Goal: Task Accomplishment & Management: Use online tool/utility

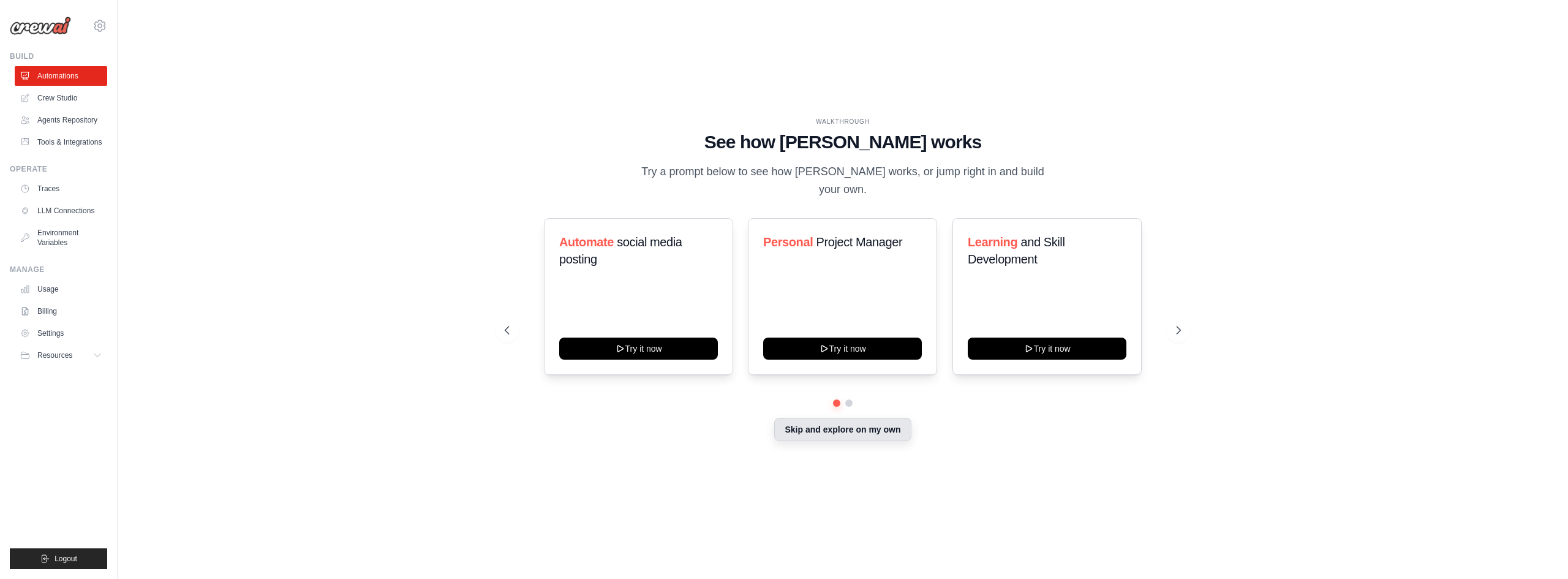
click at [859, 434] on button "Skip and explore on my own" at bounding box center [842, 430] width 137 height 24
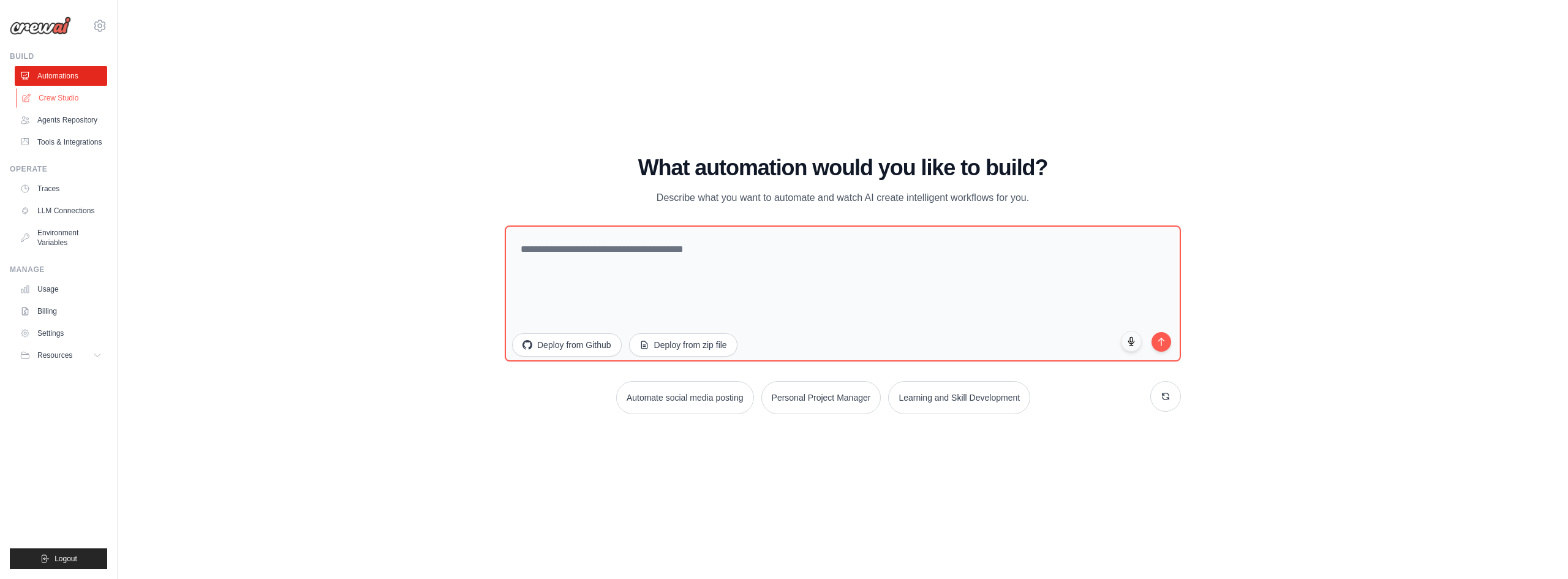
click at [67, 94] on link "Crew Studio" at bounding box center [62, 98] width 92 height 20
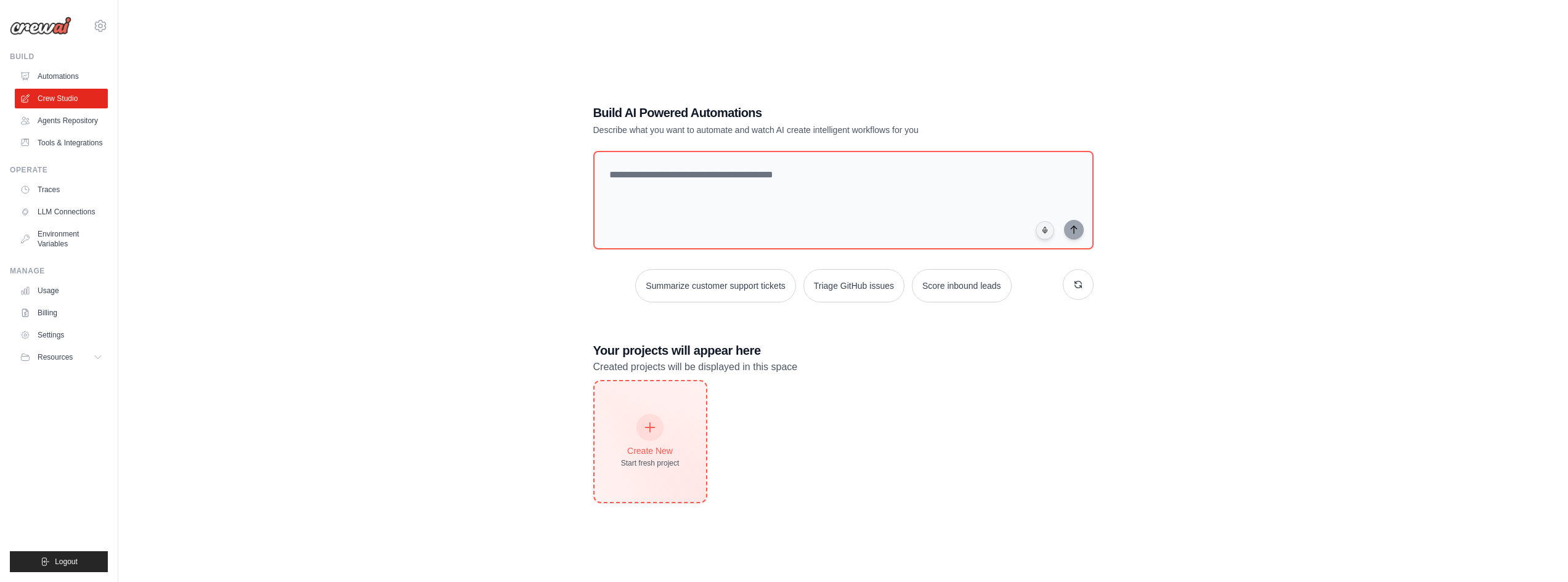
click at [652, 443] on div "Create New Start fresh project" at bounding box center [650, 441] width 59 height 53
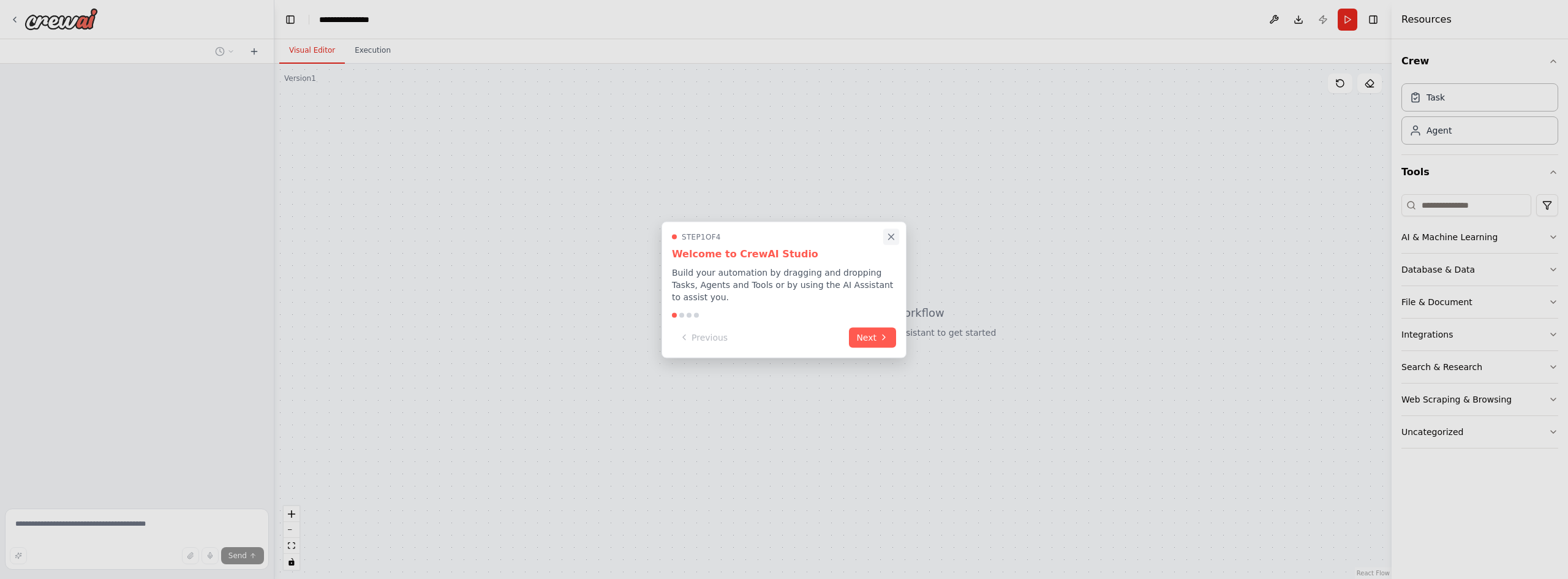
click at [894, 242] on icon "Close walkthrough" at bounding box center [891, 237] width 11 height 11
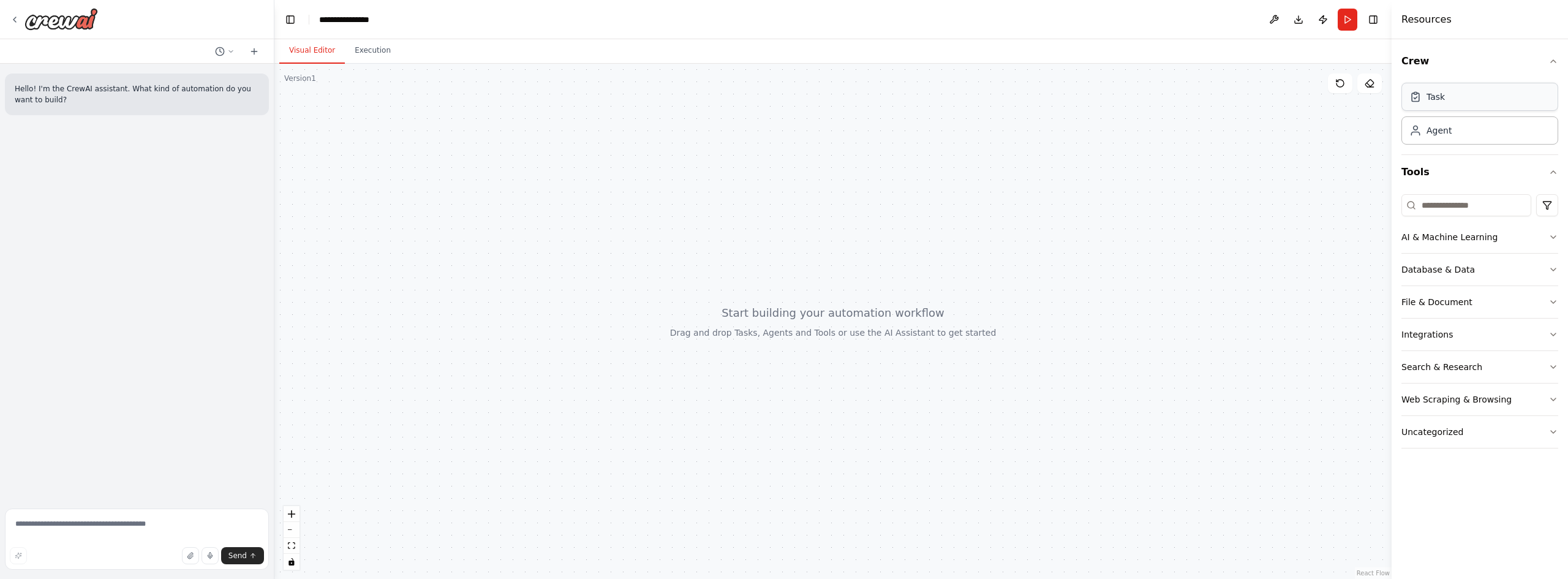
click at [1466, 105] on div "Task" at bounding box center [1479, 97] width 157 height 28
click at [1457, 241] on div "AI & Machine Learning" at bounding box center [1449, 237] width 96 height 12
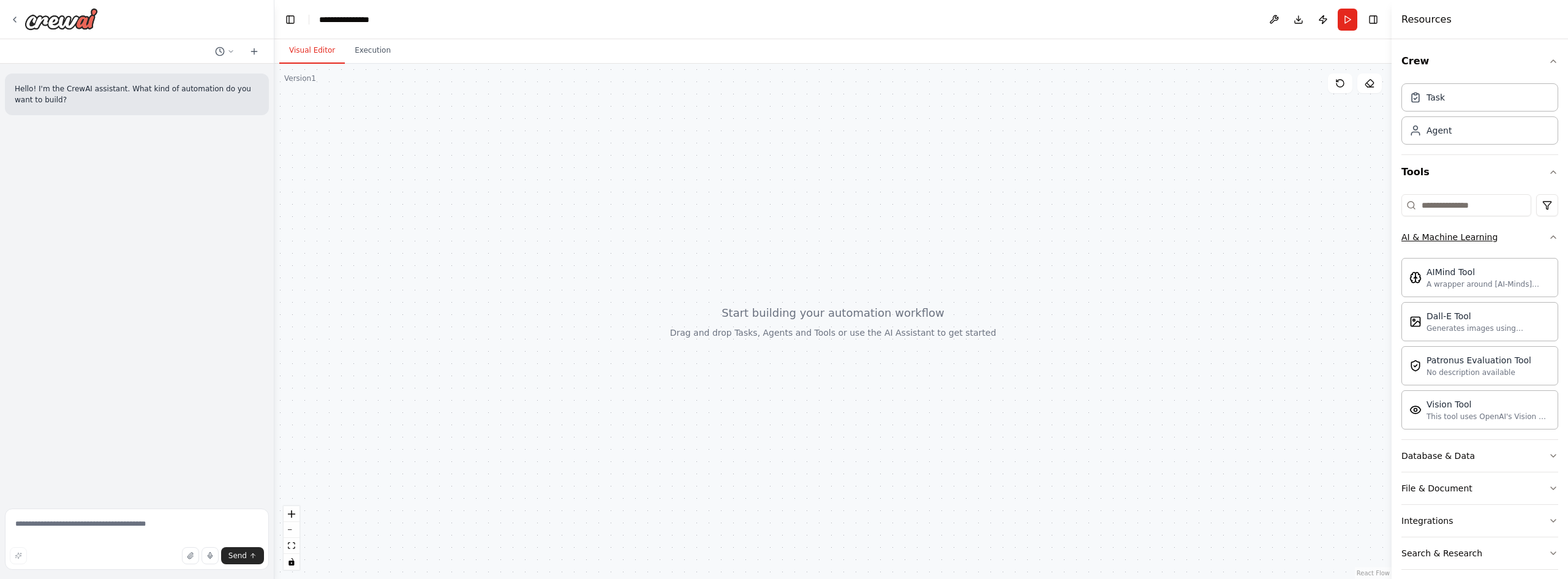
click at [1458, 238] on div "AI & Machine Learning" at bounding box center [1449, 237] width 96 height 12
click at [1453, 271] on div "Database & Data" at bounding box center [1438, 269] width 74 height 12
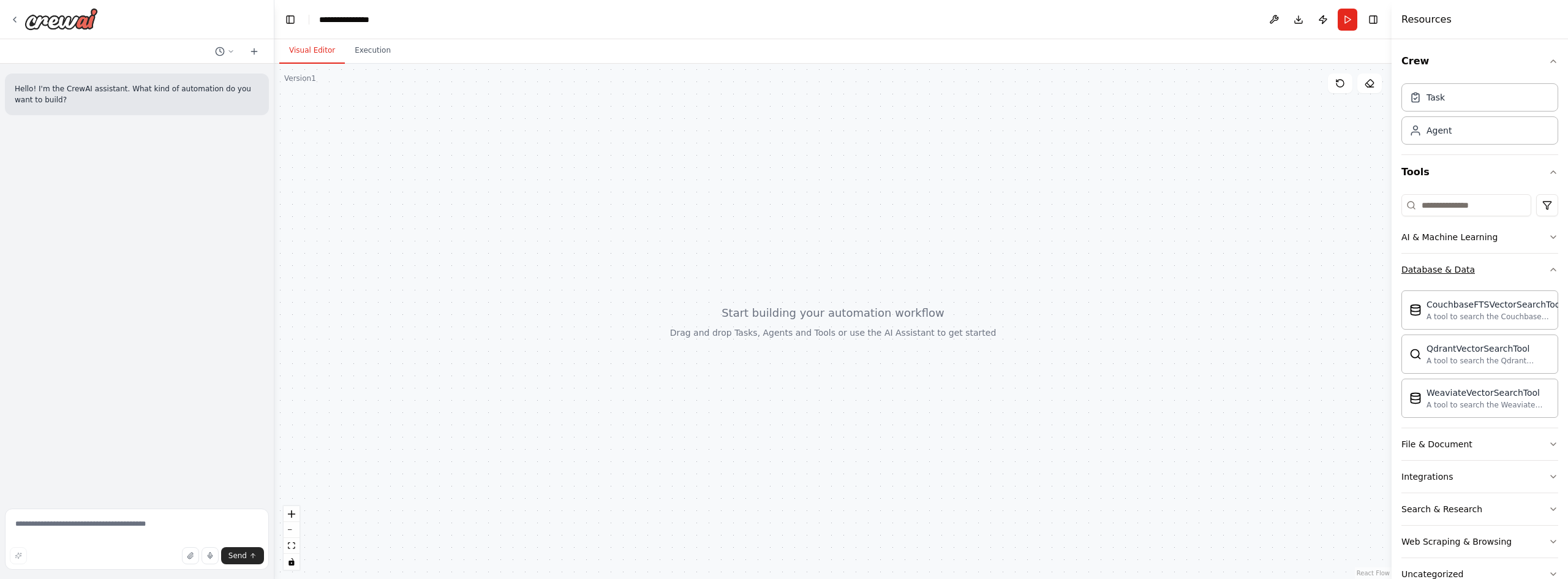
click at [1452, 270] on div "Database & Data" at bounding box center [1438, 269] width 74 height 12
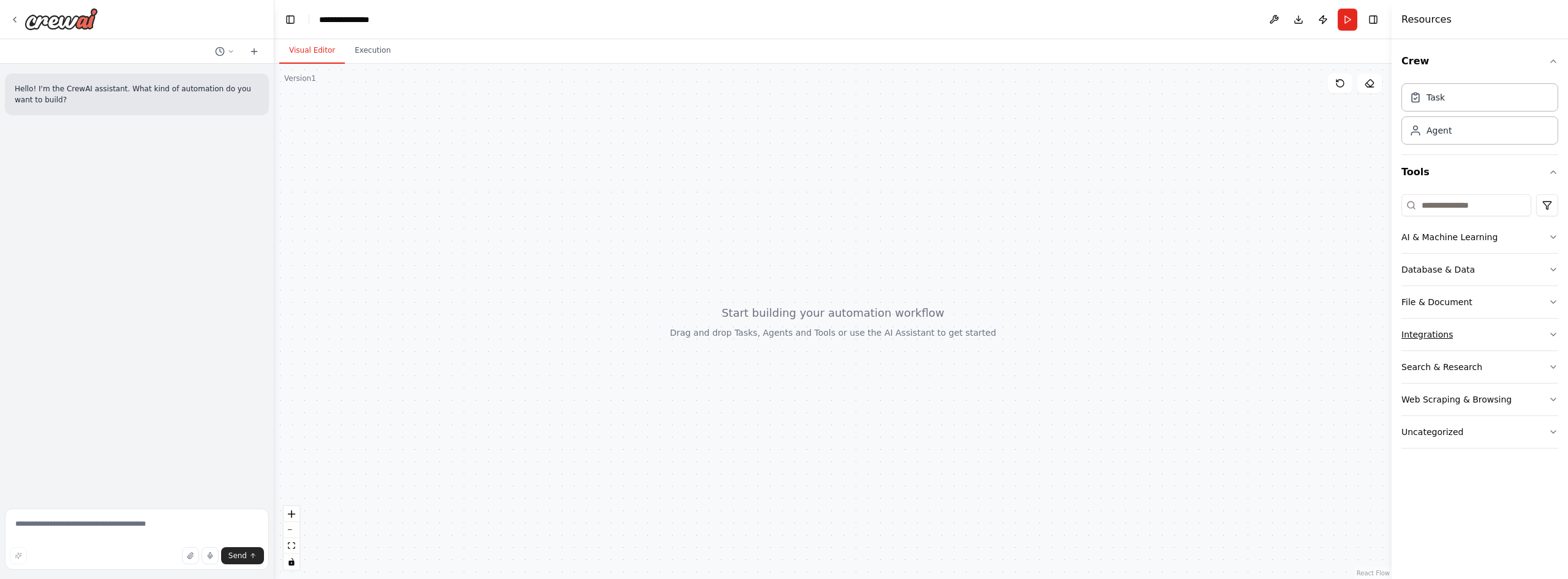
click at [1432, 342] on button "Integrations" at bounding box center [1479, 334] width 157 height 32
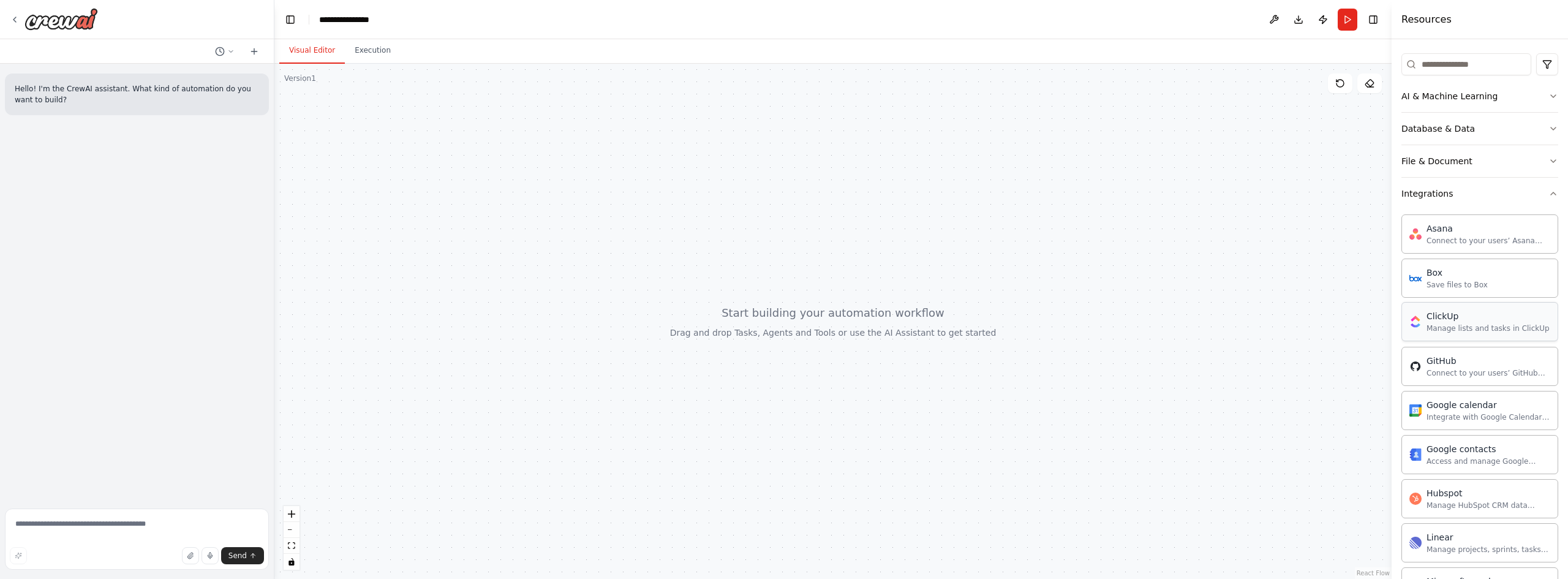
scroll to position [61, 0]
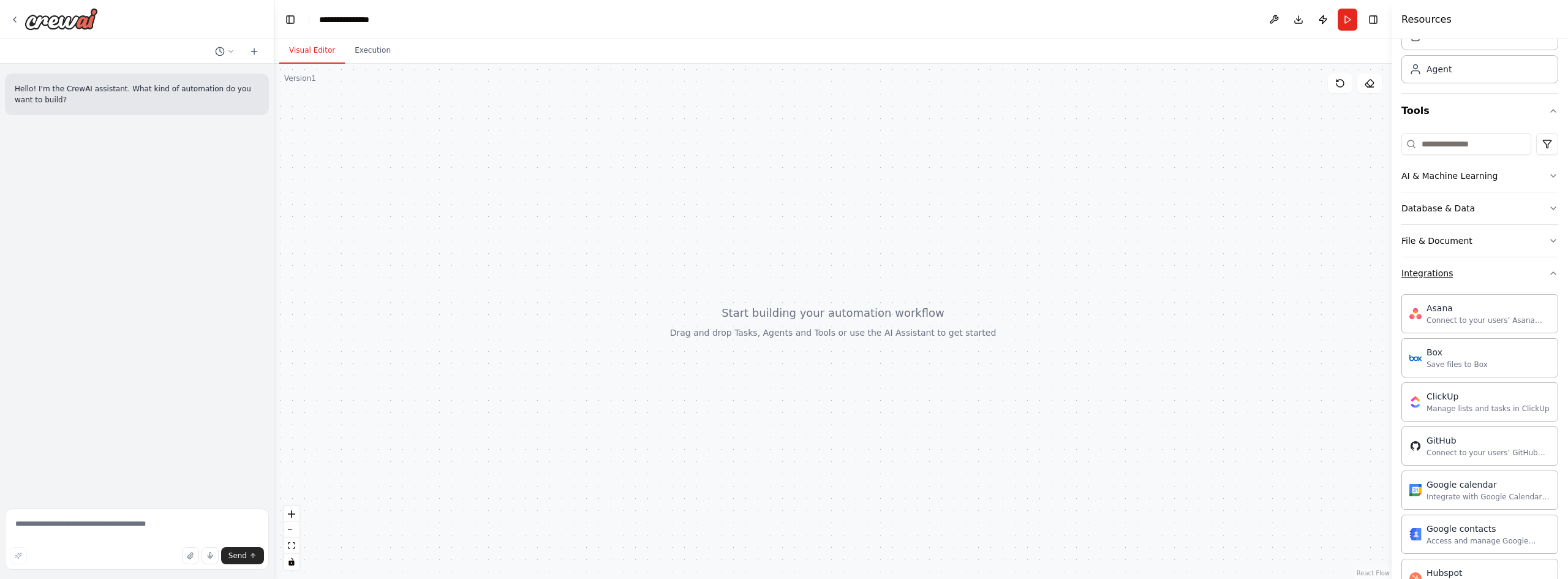
click at [1433, 272] on div "Integrations" at bounding box center [1427, 273] width 51 height 12
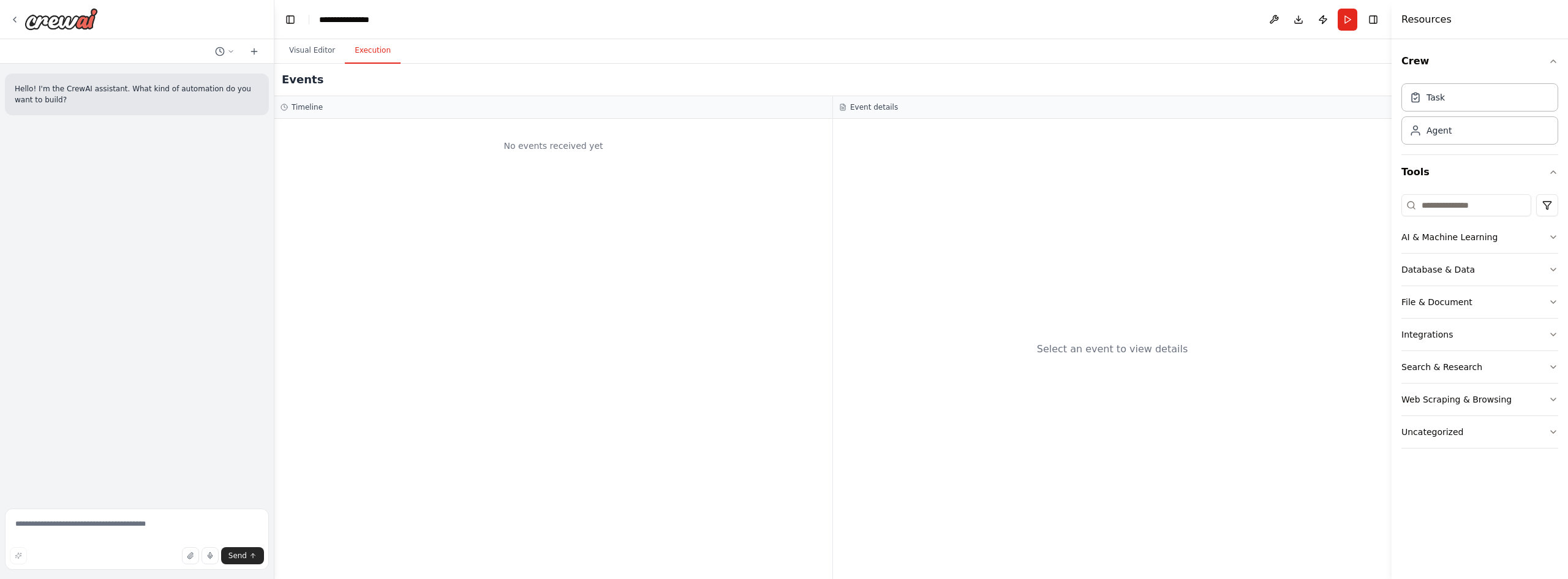
click at [376, 57] on button "Execution" at bounding box center [373, 51] width 56 height 26
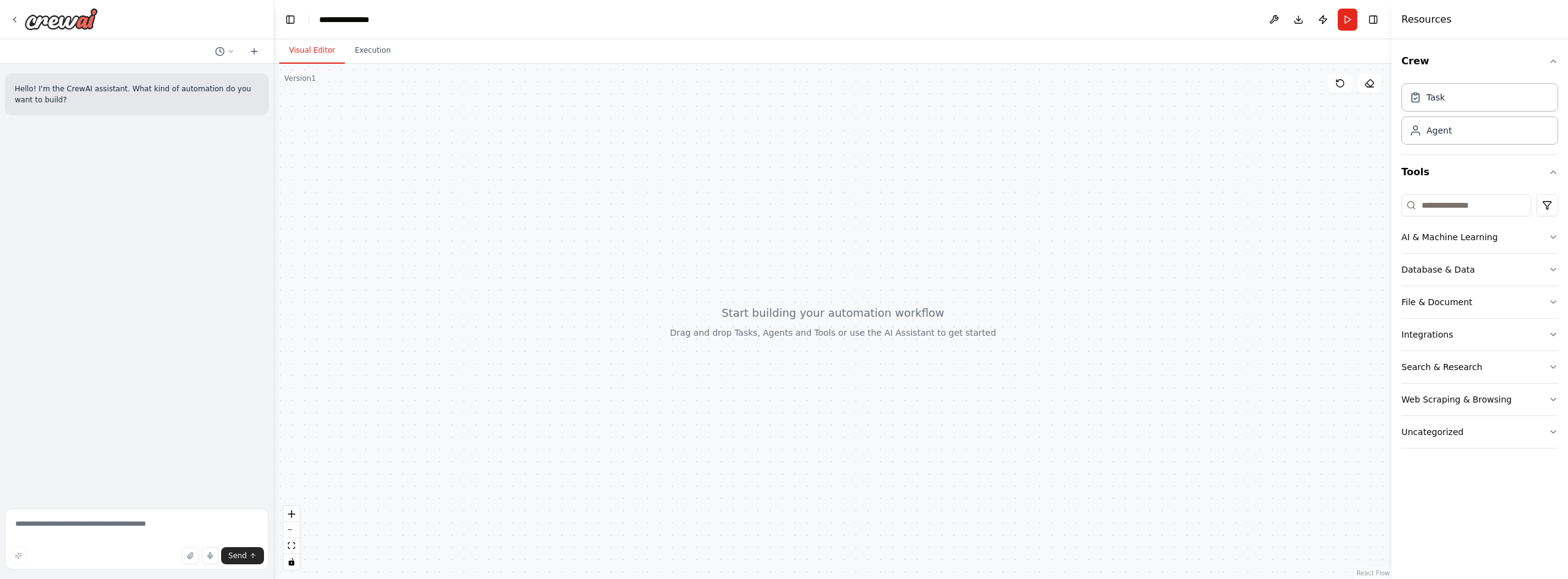
click at [329, 54] on button "Visual Editor" at bounding box center [312, 51] width 66 height 26
click at [1436, 135] on div "Agent" at bounding box center [1439, 130] width 25 height 12
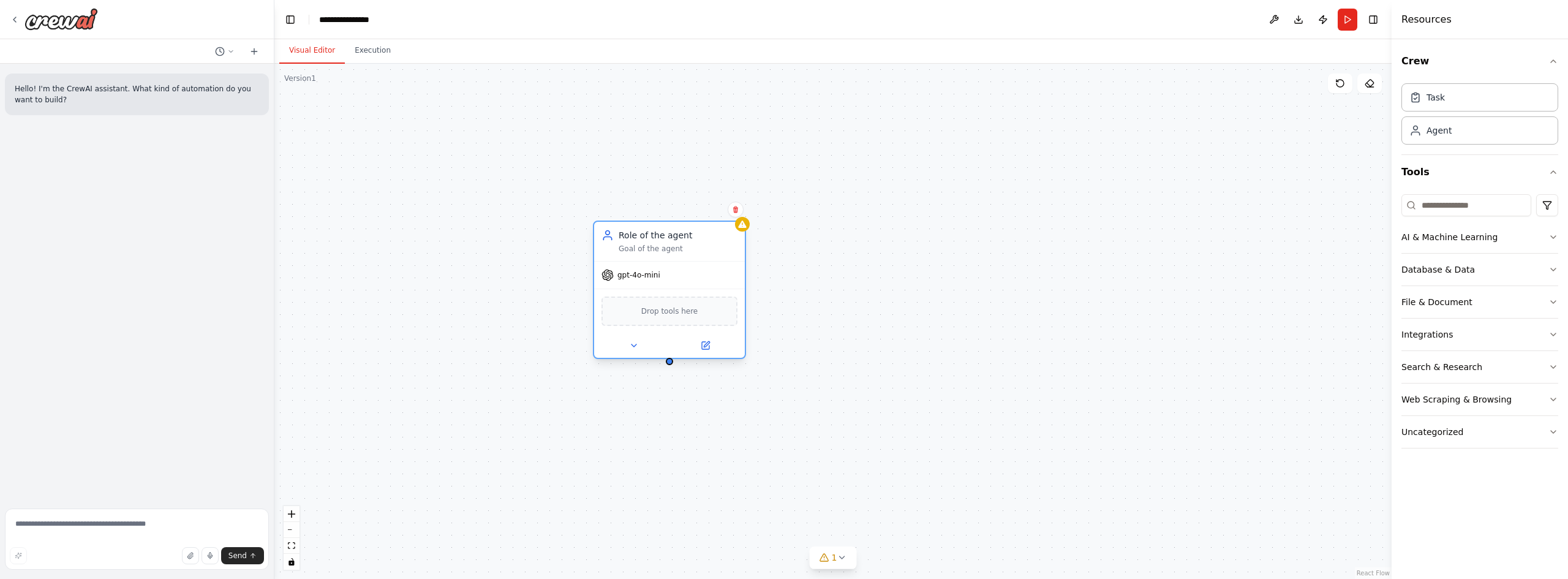
drag, startPoint x: 805, startPoint y: 254, endPoint x: 662, endPoint y: 230, distance: 145.0
click at [659, 230] on div "Role of the agent" at bounding box center [678, 235] width 119 height 12
drag, startPoint x: 686, startPoint y: 236, endPoint x: 685, endPoint y: 202, distance: 34.0
click at [667, 217] on div "Role of the agent" at bounding box center [678, 223] width 119 height 12
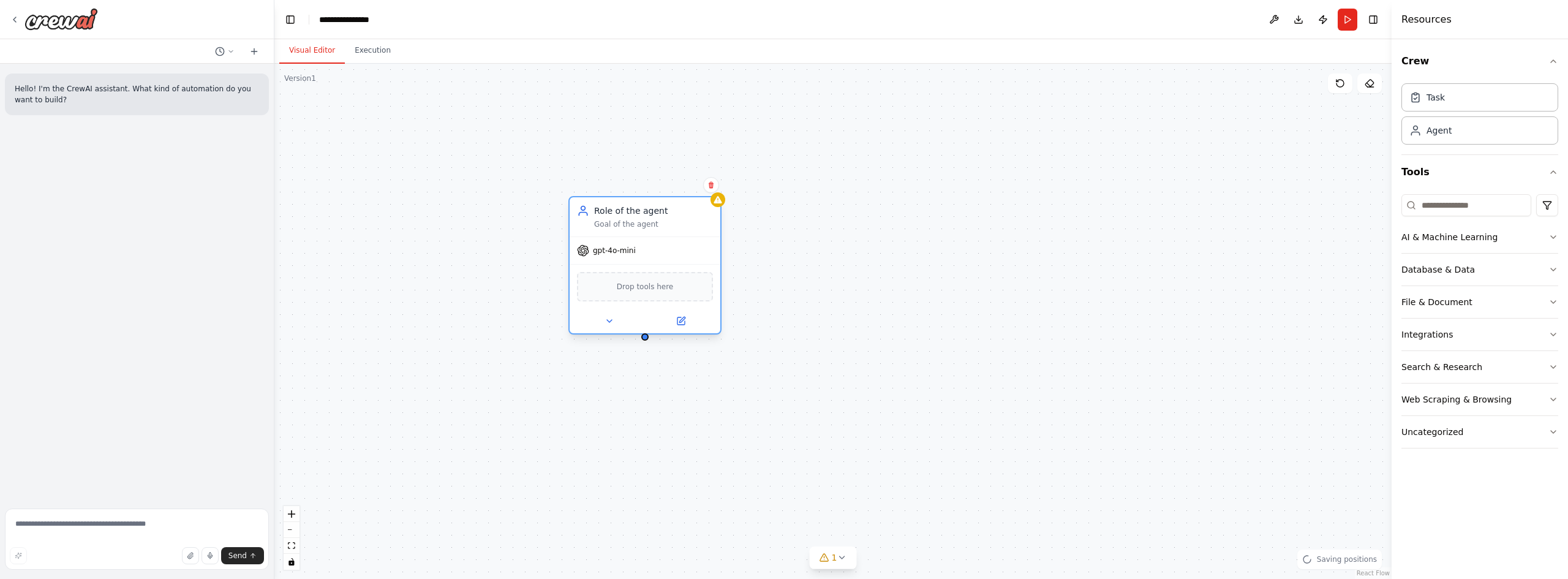
click at [662, 286] on span "Drop tools here" at bounding box center [645, 287] width 57 height 12
click at [651, 292] on span "Drop tools here" at bounding box center [645, 287] width 57 height 12
click at [611, 320] on icon at bounding box center [610, 321] width 10 height 10
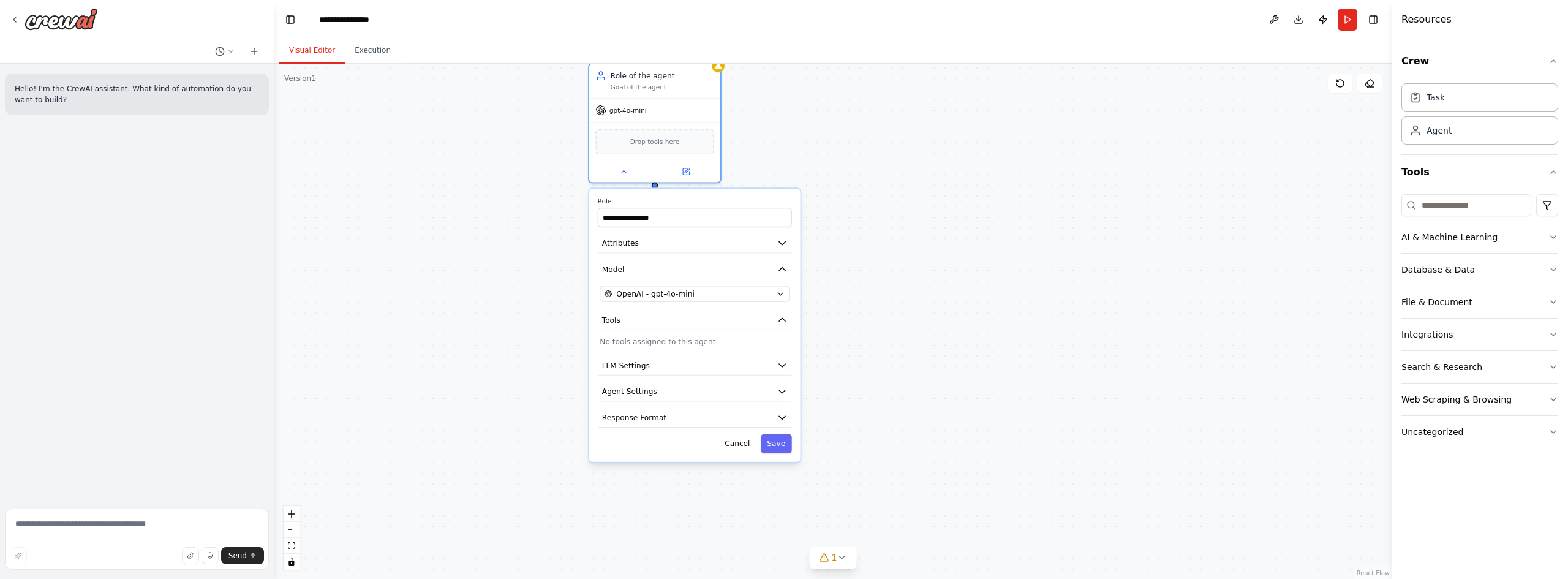
drag, startPoint x: 774, startPoint y: 300, endPoint x: 771, endPoint y: 179, distance: 121.0
click at [776, 160] on div "**********" at bounding box center [833, 321] width 1117 height 515
click at [773, 302] on button "OpenAI - gpt-4o-mini" at bounding box center [694, 297] width 190 height 16
click at [781, 298] on icon "button" at bounding box center [780, 297] width 5 height 2
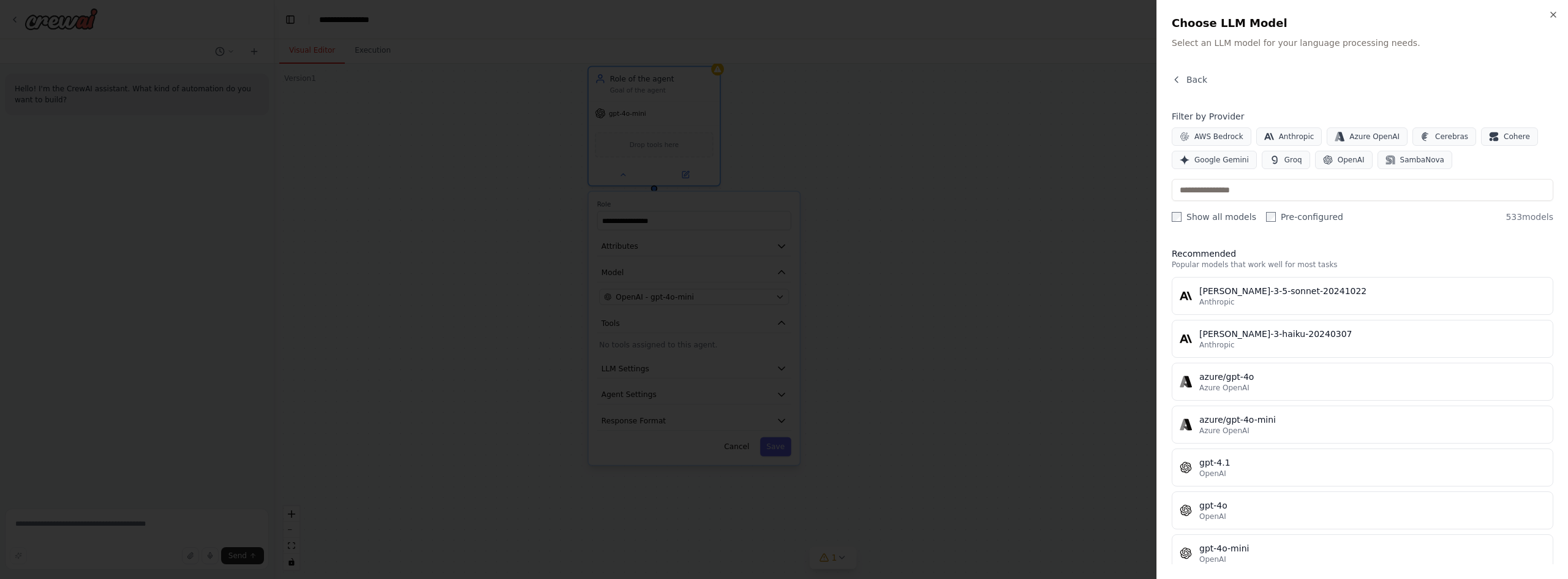
click at [924, 224] on div at bounding box center [784, 289] width 1568 height 579
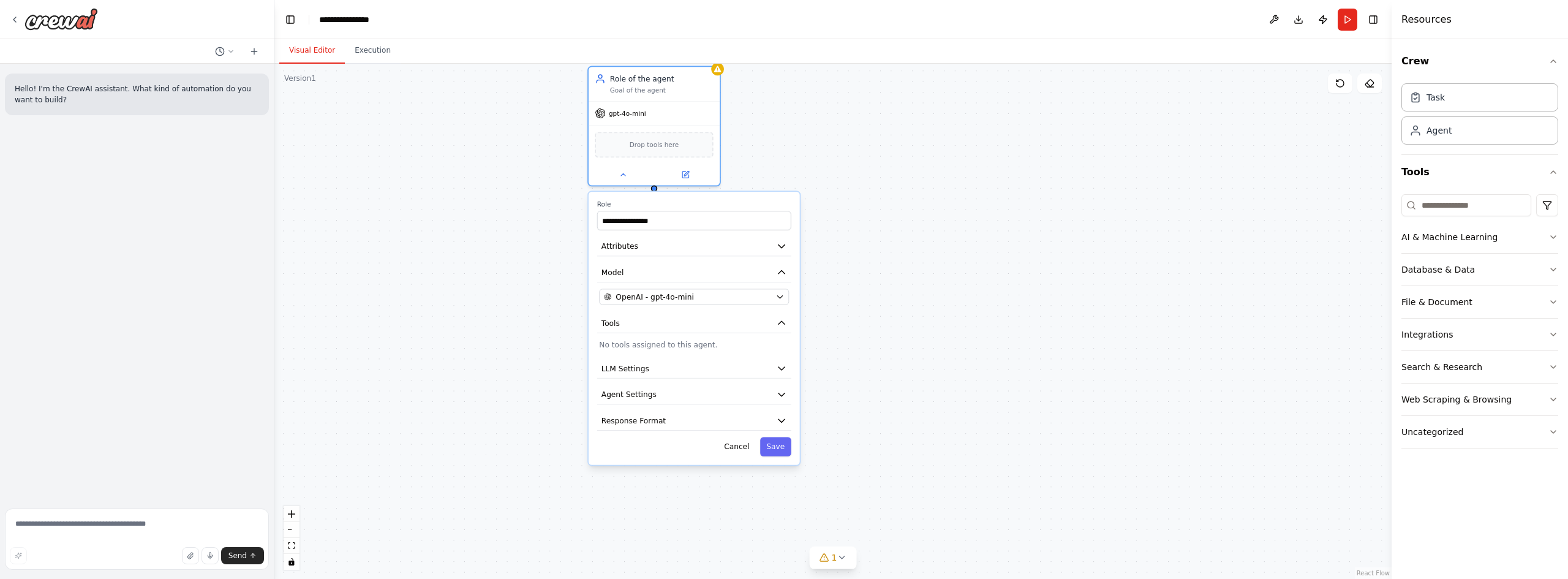
click at [747, 458] on div "**********" at bounding box center [694, 328] width 211 height 273
click at [748, 449] on button "Cancel" at bounding box center [737, 446] width 38 height 19
click at [737, 446] on button "Cancel" at bounding box center [737, 446] width 38 height 19
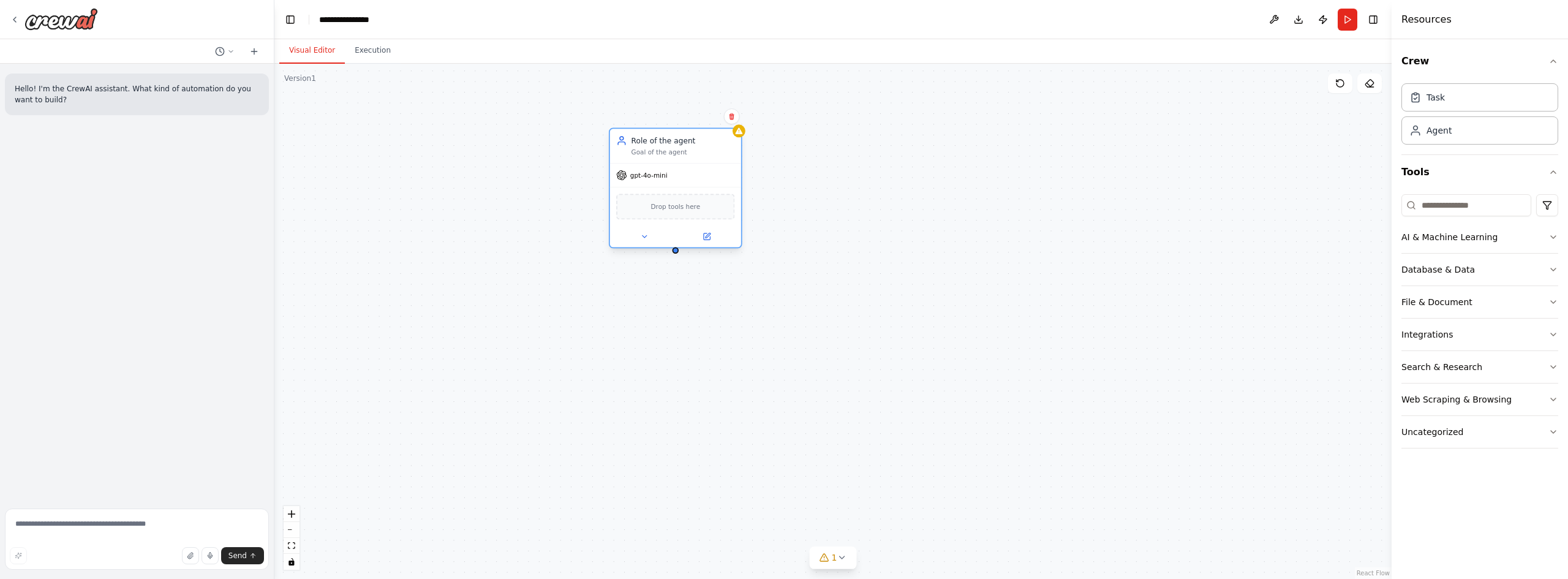
drag, startPoint x: 698, startPoint y: 114, endPoint x: 717, endPoint y: 180, distance: 68.7
click at [718, 180] on div "gpt-4o-mini" at bounding box center [676, 175] width 131 height 24
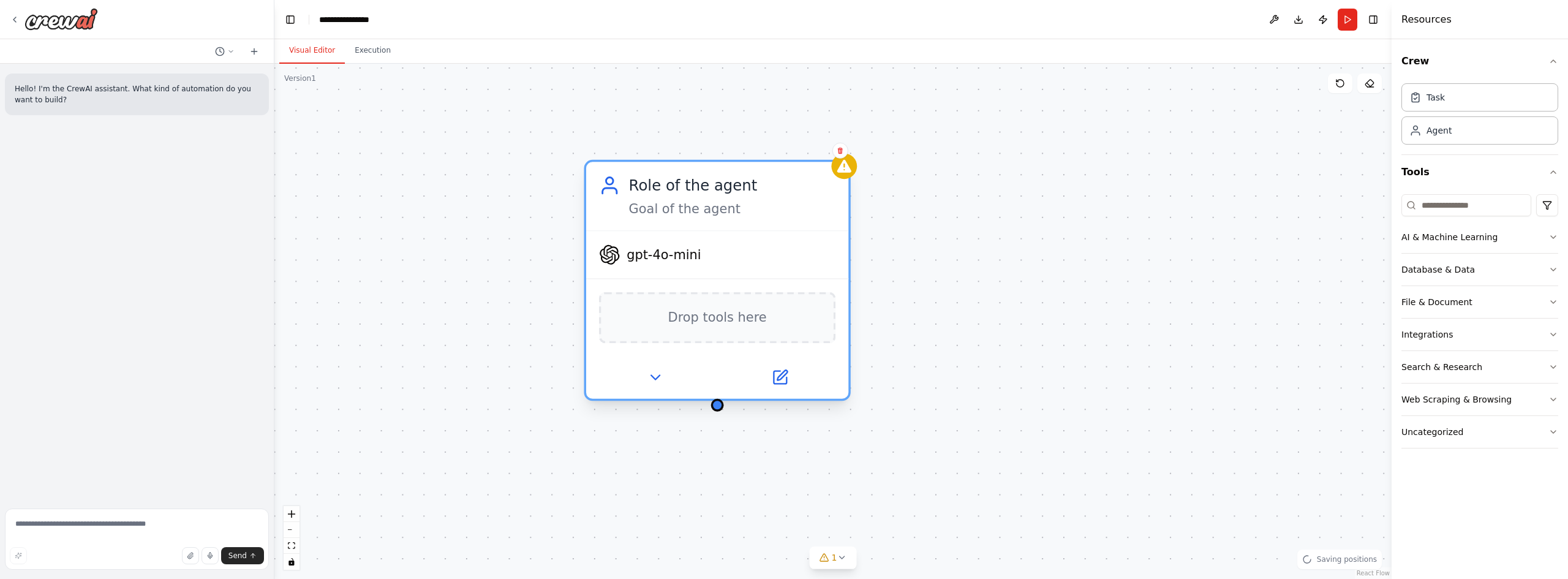
drag, startPoint x: 735, startPoint y: 202, endPoint x: 792, endPoint y: 256, distance: 78.5
click at [805, 257] on div "gpt-4o-mini" at bounding box center [717, 255] width 262 height 47
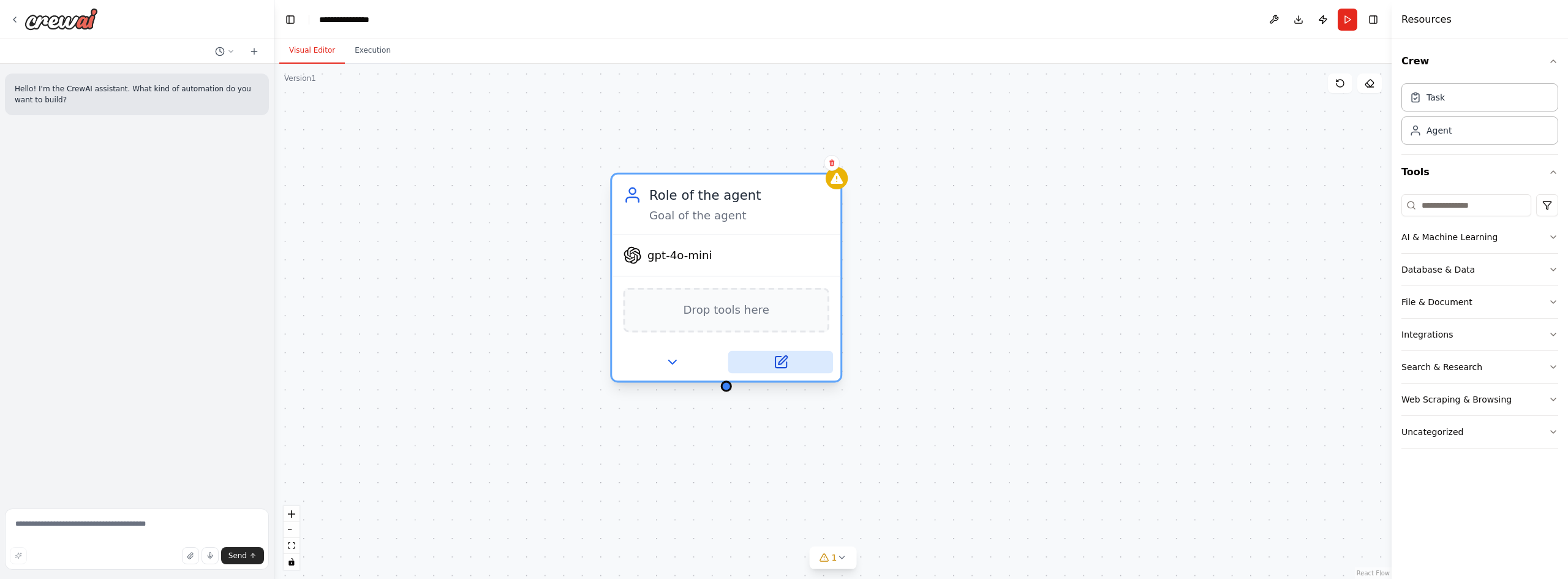
click at [787, 368] on icon at bounding box center [781, 362] width 15 height 15
